Goal: Task Accomplishment & Management: Use online tool/utility

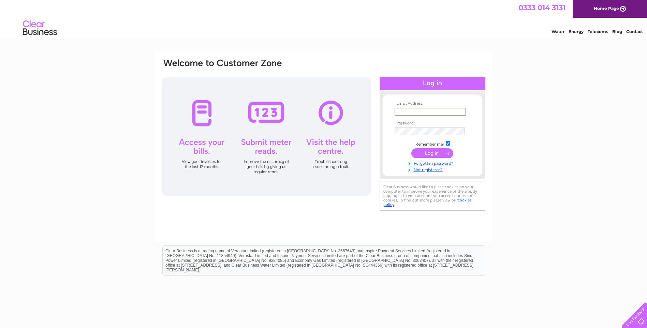
click at [434, 111] on input "text" at bounding box center [430, 112] width 71 height 8
type input "cotsmark@btopenworld.com"
click at [436, 153] on input "submit" at bounding box center [433, 153] width 42 height 10
click at [412, 148] on input "submit" at bounding box center [433, 153] width 42 height 10
click at [430, 152] on input "submit" at bounding box center [433, 153] width 42 height 10
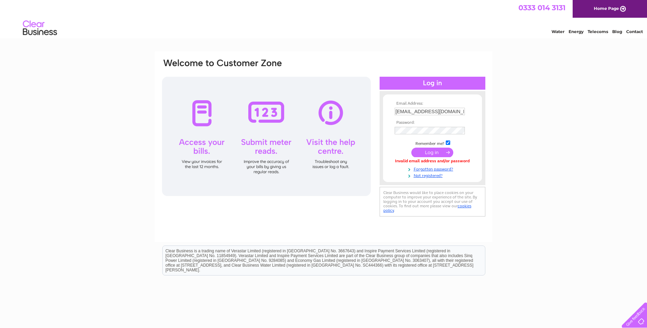
click at [435, 152] on input "submit" at bounding box center [433, 153] width 42 height 10
click at [392, 130] on form "Email Address: cotsmark@btopenworld.com Password:" at bounding box center [432, 140] width 99 height 78
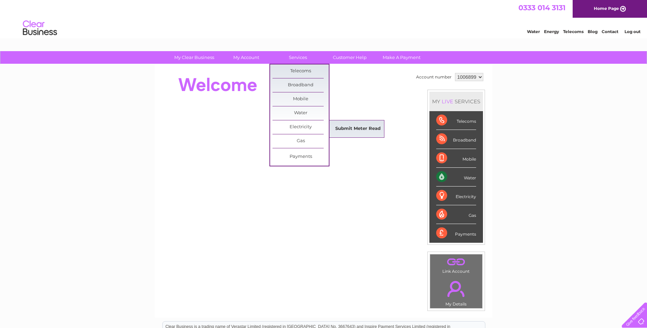
click at [354, 128] on link "Submit Meter Read" at bounding box center [358, 129] width 56 height 14
